Goal: Task Accomplishment & Management: Manage account settings

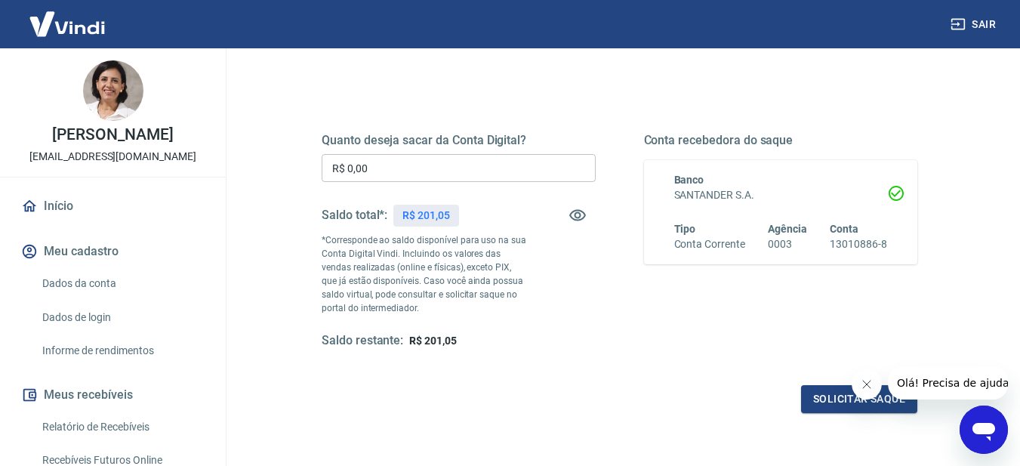
scroll to position [181, 0]
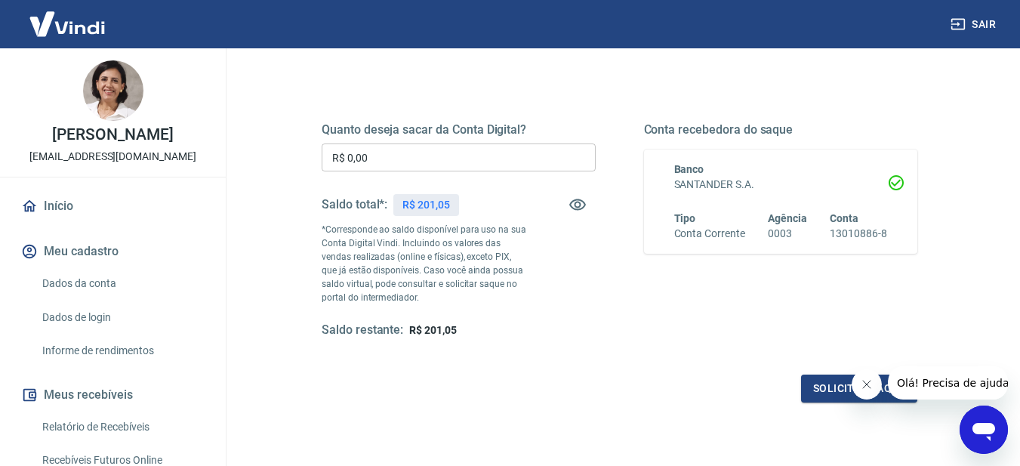
click at [396, 158] on input "R$ 0,00" at bounding box center [459, 157] width 274 height 28
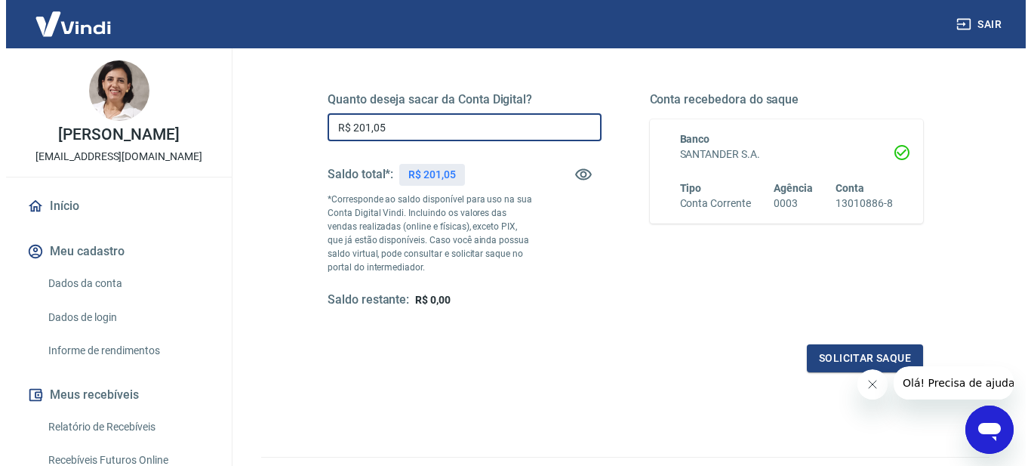
scroll to position [242, 0]
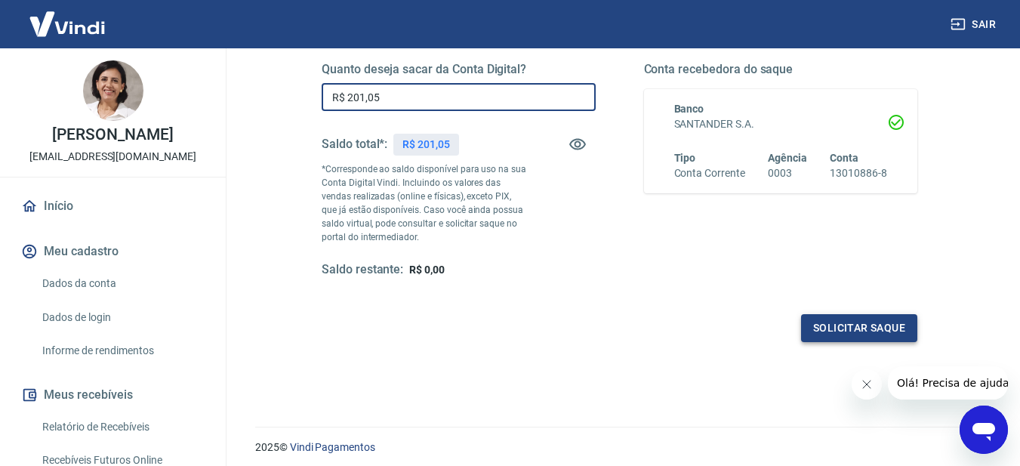
type input "R$ 201,05"
click at [854, 328] on button "Solicitar saque" at bounding box center [859, 328] width 116 height 28
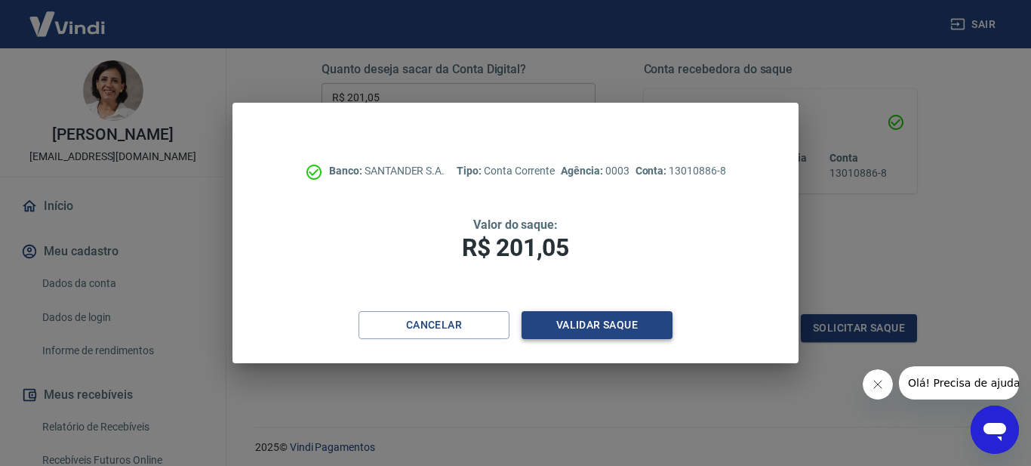
click at [597, 317] on button "Validar saque" at bounding box center [597, 325] width 151 height 28
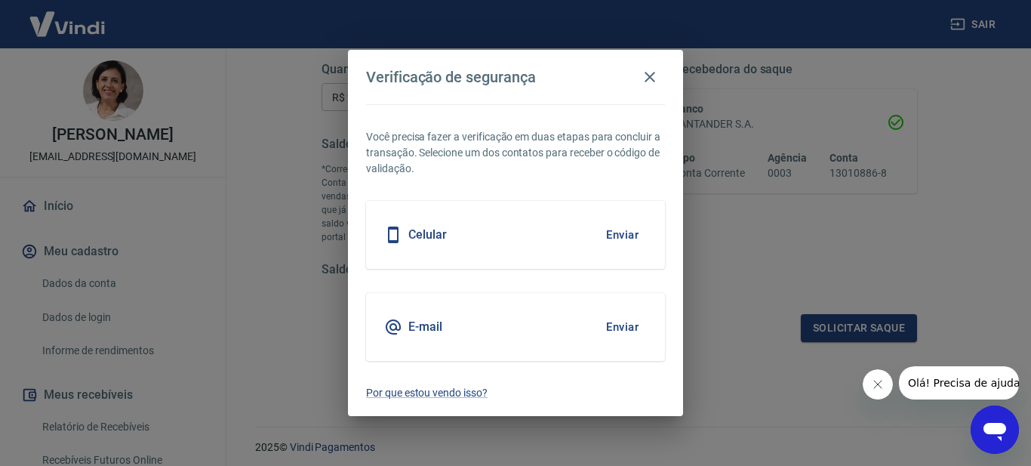
click at [489, 242] on div "Celular Enviar" at bounding box center [515, 235] width 299 height 68
click at [634, 233] on button "Enviar" at bounding box center [622, 235] width 49 height 32
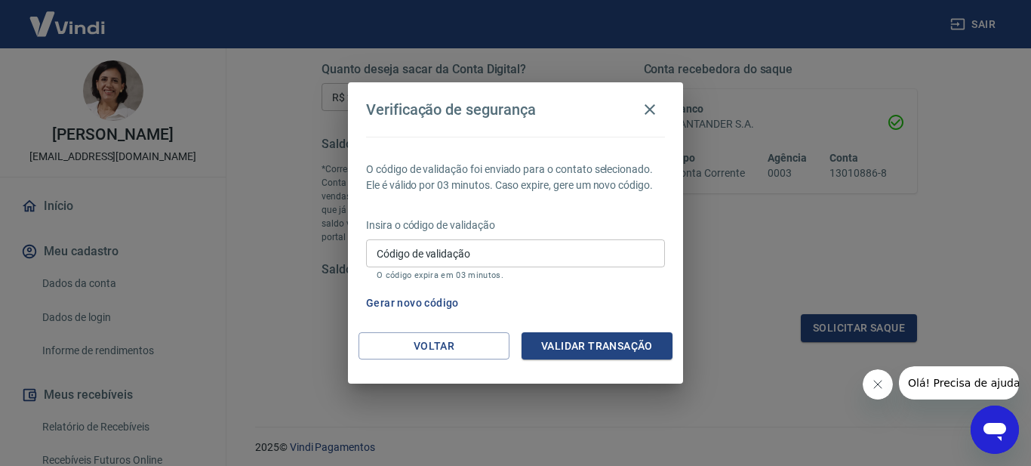
click at [547, 262] on input "Código de validação" at bounding box center [515, 253] width 299 height 28
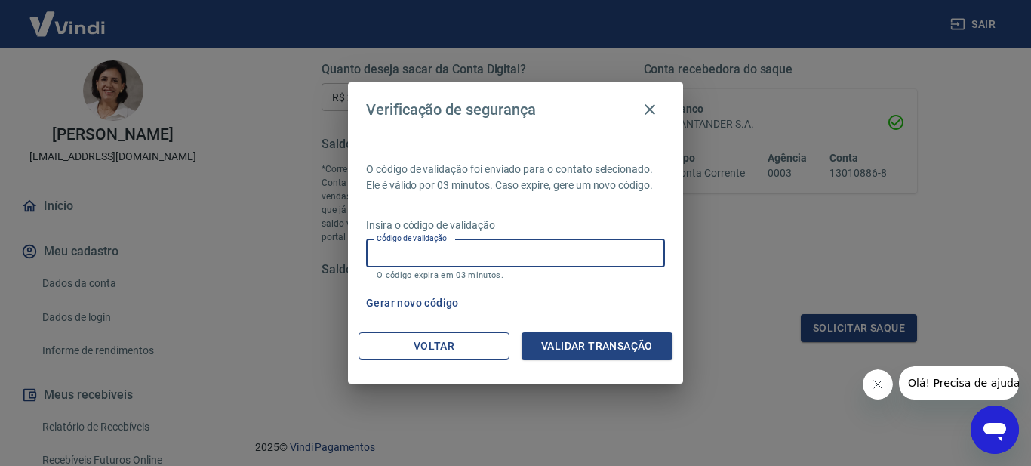
click at [426, 340] on button "Voltar" at bounding box center [434, 346] width 151 height 28
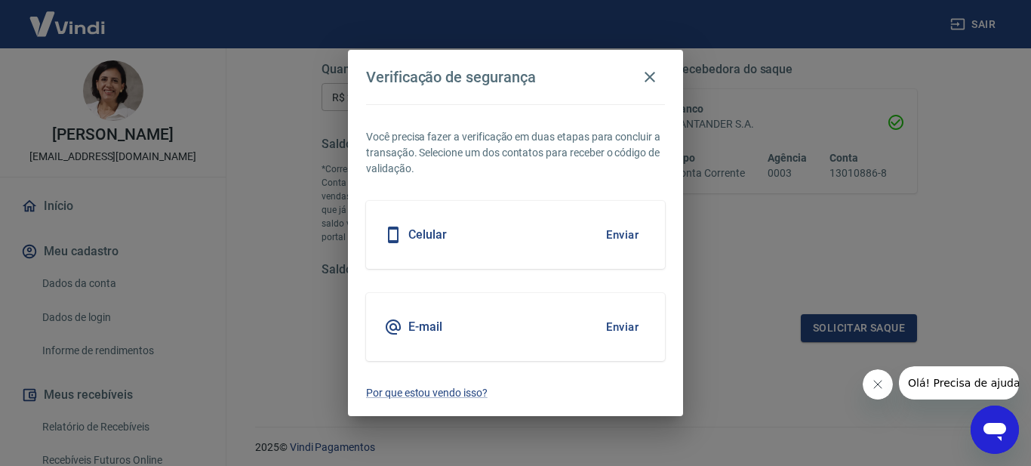
click at [626, 326] on button "Enviar" at bounding box center [622, 327] width 49 height 32
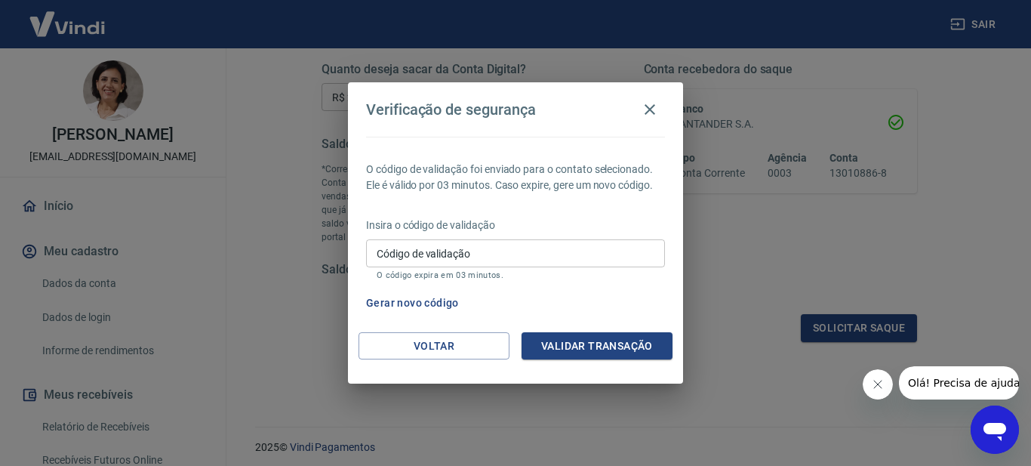
click at [568, 248] on input "Código de validação" at bounding box center [515, 253] width 299 height 28
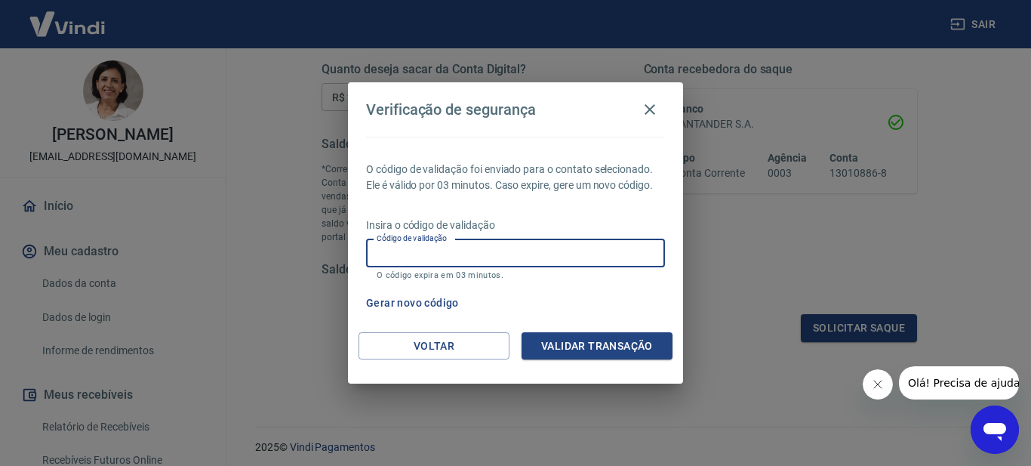
type input "5"
type input "856956"
click at [618, 340] on button "Validar transação" at bounding box center [597, 346] width 151 height 28
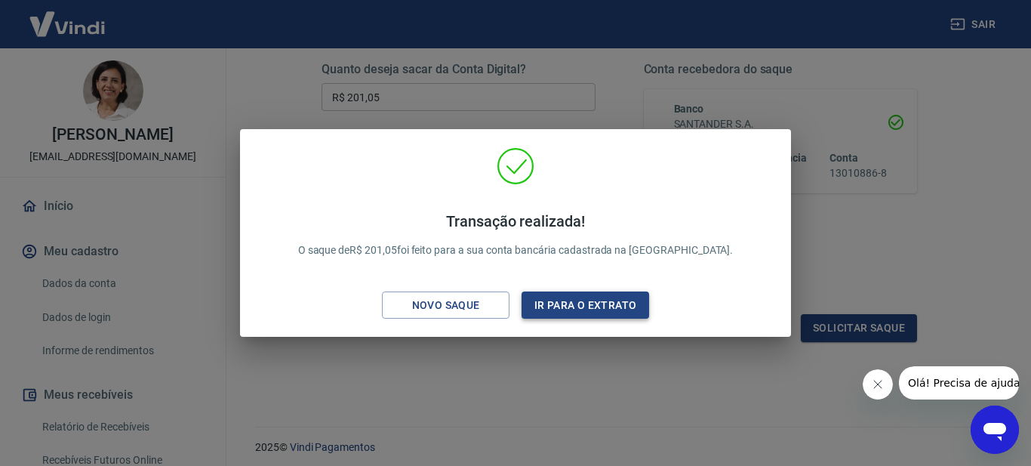
drag, startPoint x: 618, startPoint y: 340, endPoint x: 566, endPoint y: 311, distance: 59.5
click at [566, 311] on div "Transação realizada! O saque de R$ 201,05 foi feito para a sua conta bancária c…" at bounding box center [515, 233] width 1031 height 466
